Goal: Information Seeking & Learning: Learn about a topic

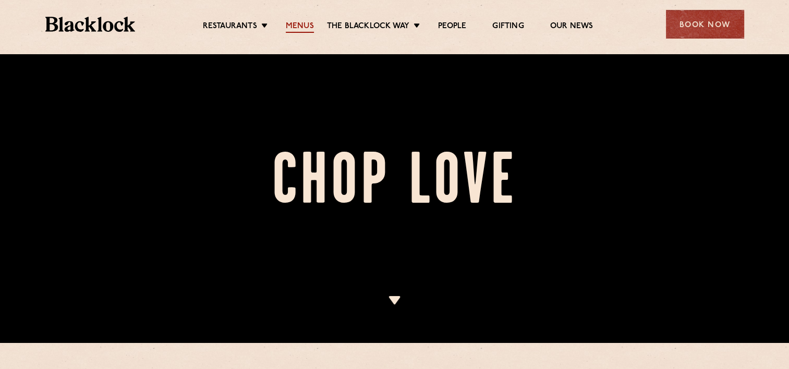
click at [308, 25] on link "Menus" at bounding box center [300, 26] width 28 height 11
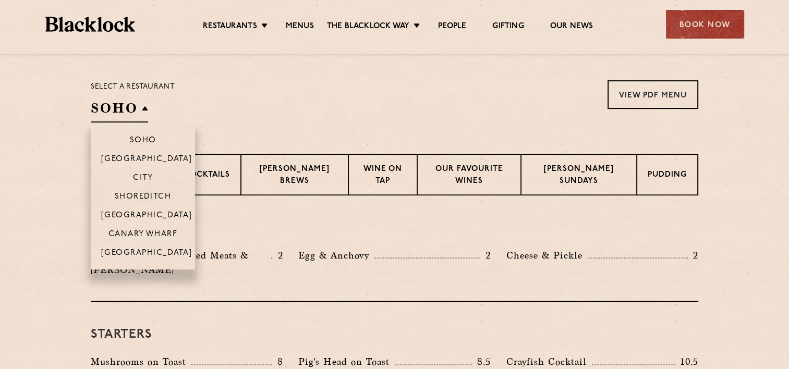
click at [136, 111] on h2 "SOHO" at bounding box center [119, 110] width 57 height 23
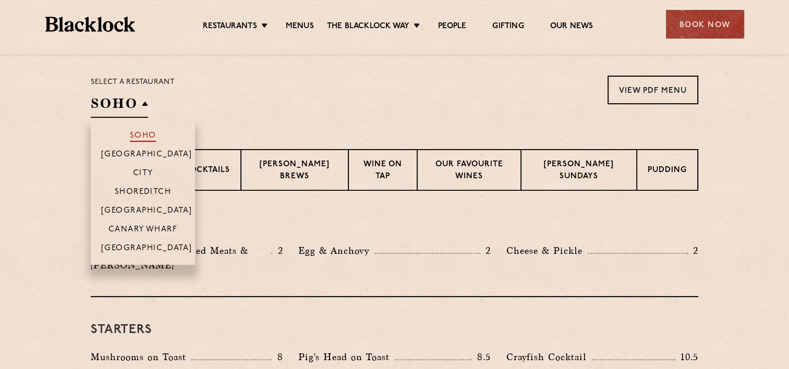
scroll to position [339, 0]
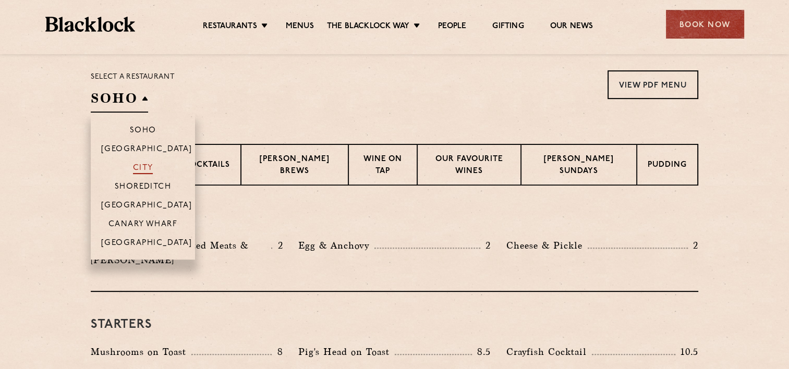
click at [151, 165] on p "City" at bounding box center [143, 169] width 20 height 10
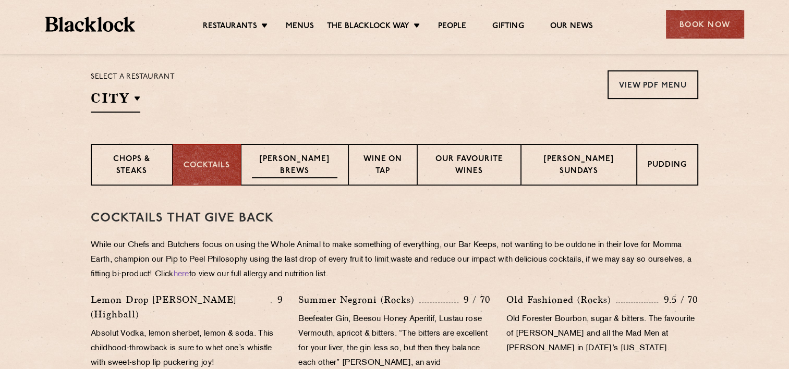
click at [290, 167] on p "[PERSON_NAME] Brews" at bounding box center [295, 166] width 86 height 25
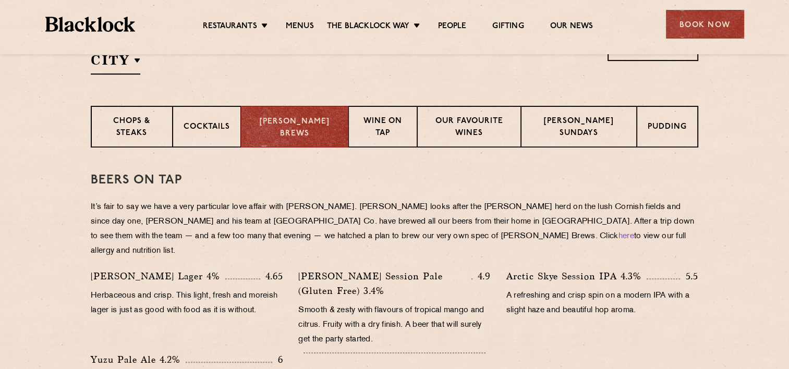
scroll to position [300, 0]
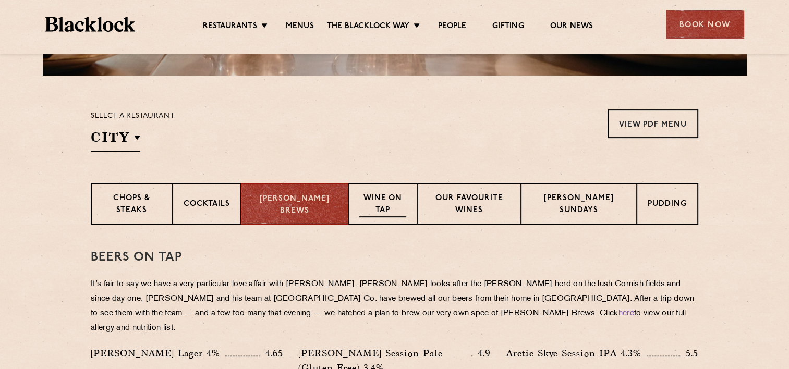
click at [374, 201] on p "Wine on Tap" at bounding box center [382, 205] width 46 height 25
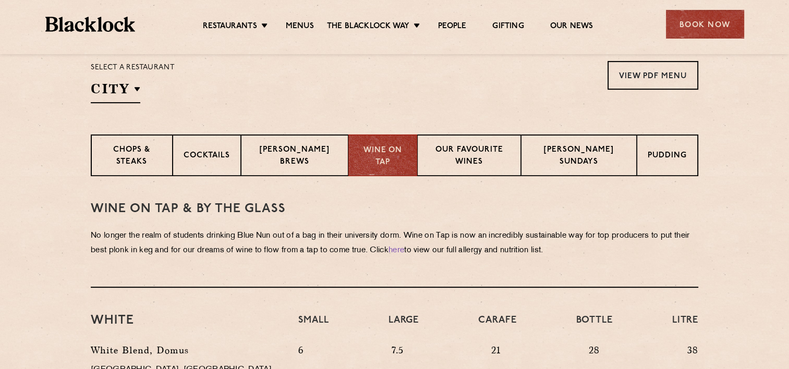
scroll to position [443, 0]
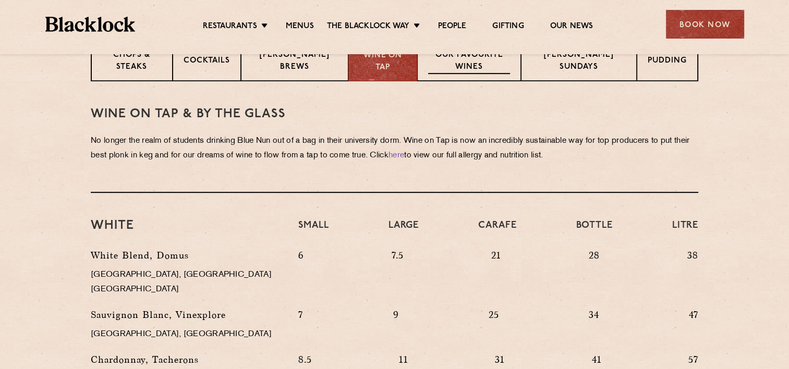
click at [457, 75] on div "Our favourite wines" at bounding box center [469, 61] width 104 height 42
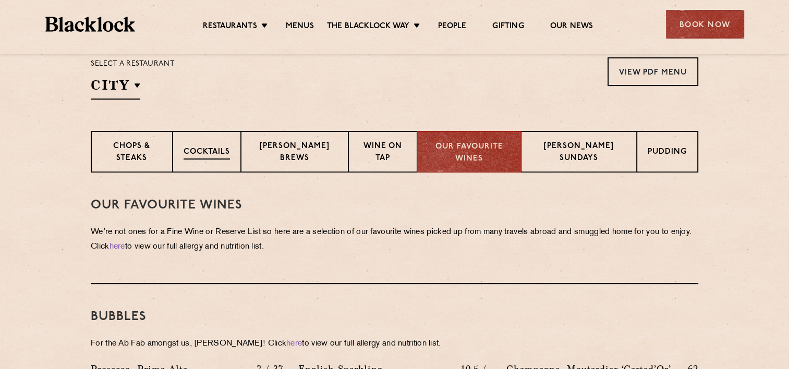
click at [206, 156] on p "Cocktails" at bounding box center [207, 153] width 46 height 13
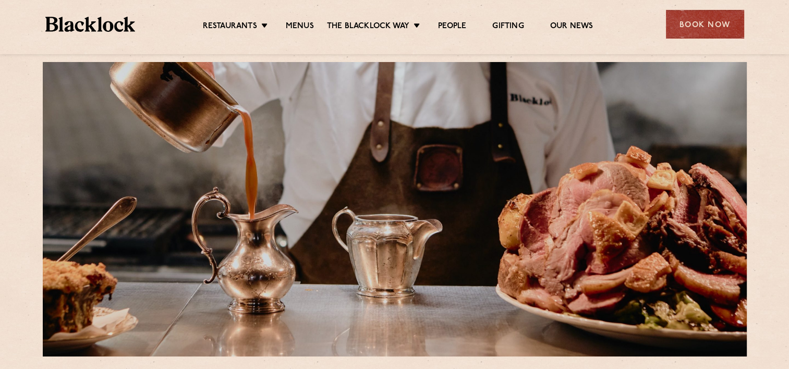
scroll to position [0, 0]
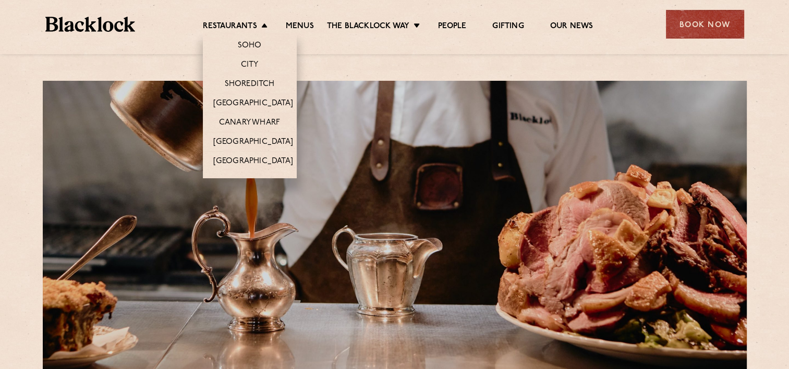
drag, startPoint x: 249, startPoint y: 65, endPoint x: 226, endPoint y: 59, distance: 24.2
click at [249, 65] on link "City" at bounding box center [250, 65] width 18 height 11
